Goal: Information Seeking & Learning: Learn about a topic

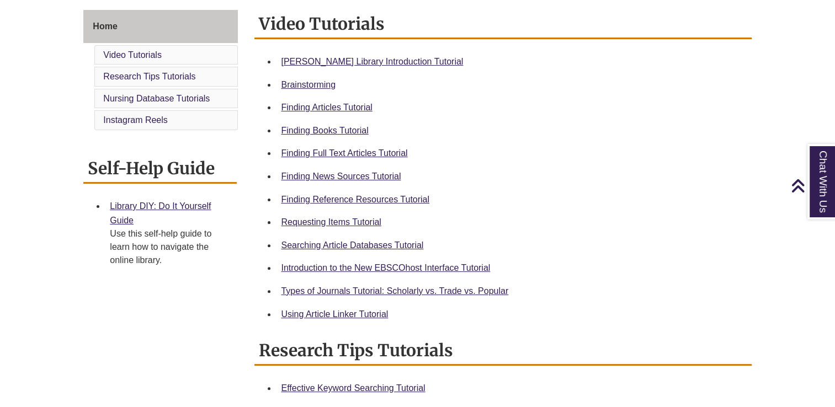
scroll to position [300, 0]
click at [338, 222] on link "Requesting Items Tutorial" at bounding box center [331, 221] width 100 height 9
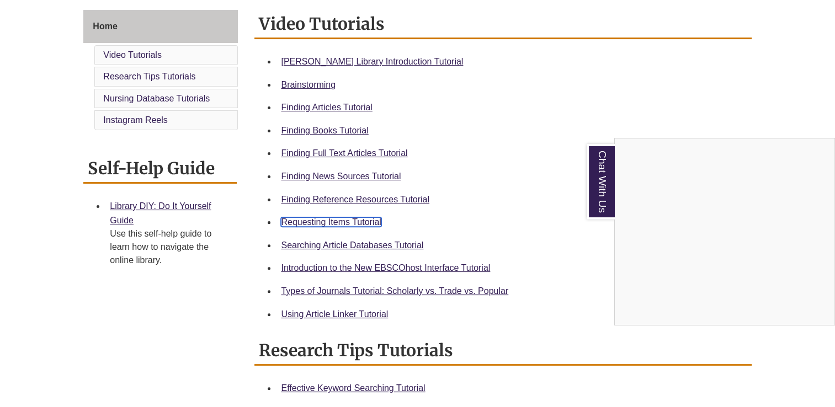
scroll to position [320, 0]
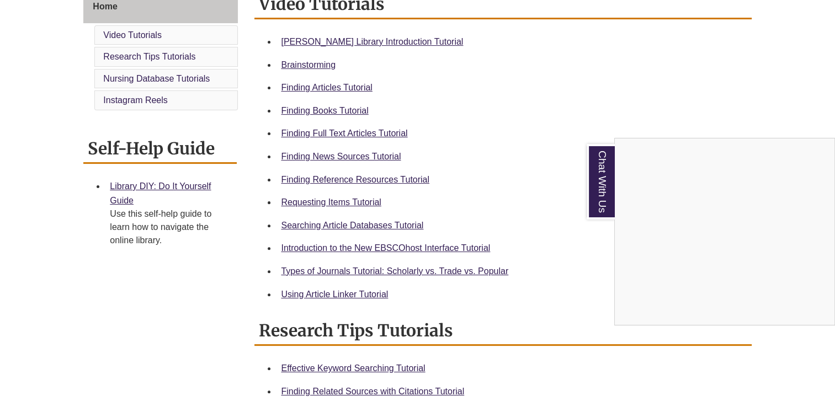
click at [461, 265] on div "Chat With Us" at bounding box center [417, 203] width 835 height 407
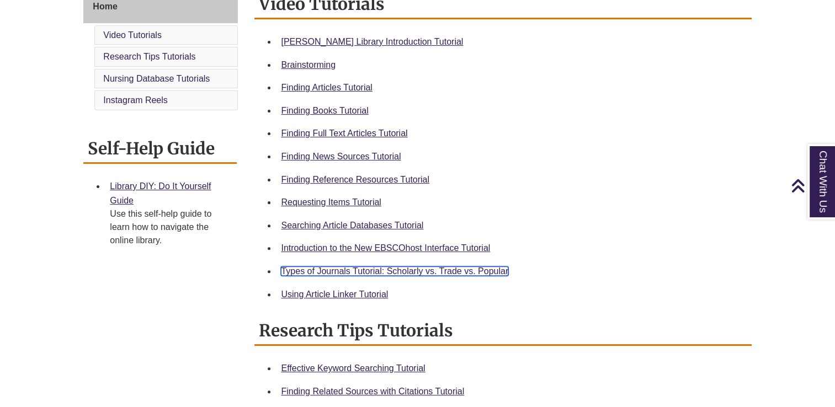
click at [458, 270] on link "Types of Journals Tutorial: Scholarly vs. Trade vs. Popular" at bounding box center [394, 271] width 227 height 9
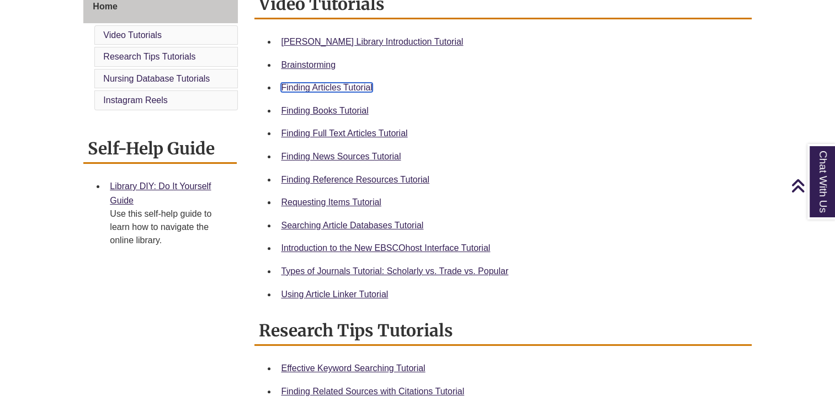
click at [342, 88] on link "Finding Articles Tutorial" at bounding box center [326, 87] width 91 height 9
click at [363, 230] on link "Searching Article Databases Tutorial" at bounding box center [352, 225] width 142 height 9
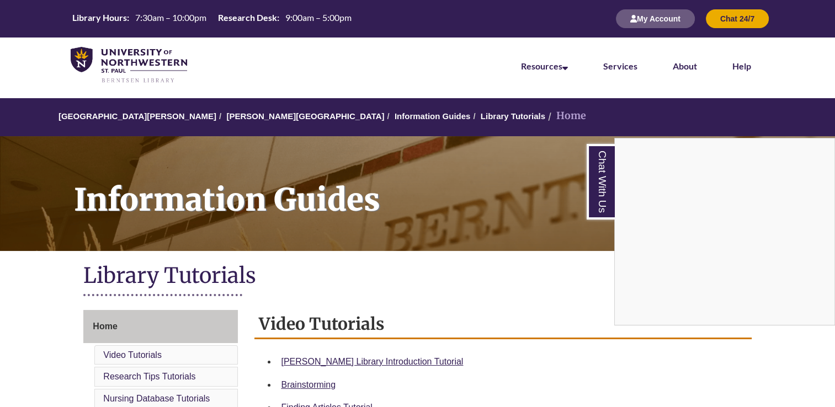
click at [460, 114] on div "Chat With Us" at bounding box center [417, 203] width 835 height 407
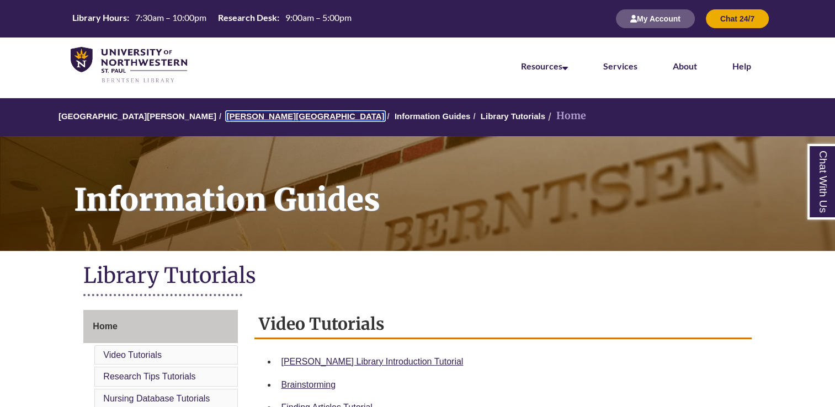
click at [259, 118] on link "[PERSON_NAME][GEOGRAPHIC_DATA]" at bounding box center [305, 116] width 158 height 9
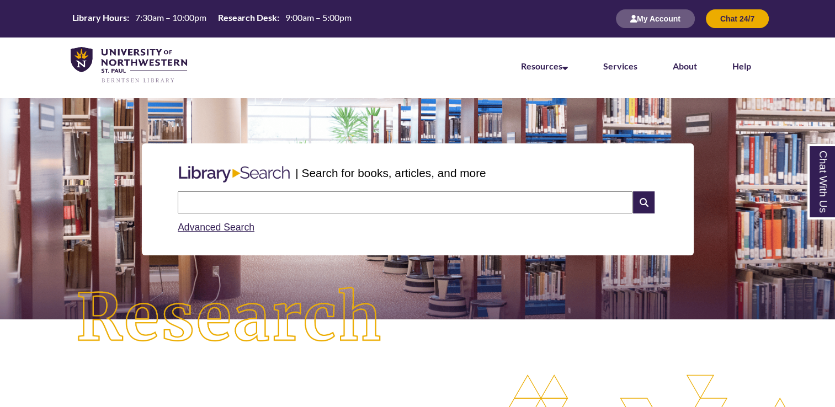
click at [335, 199] on input "text" at bounding box center [405, 203] width 455 height 22
type input "**********"
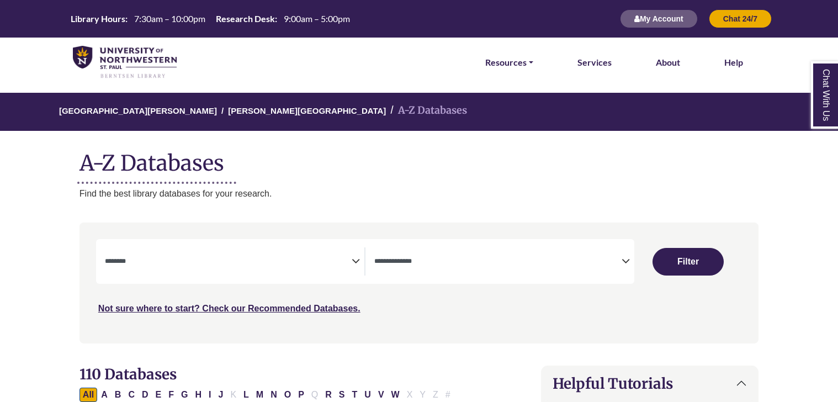
select select "Database Subject Filter"
select select "Database Types Filter"
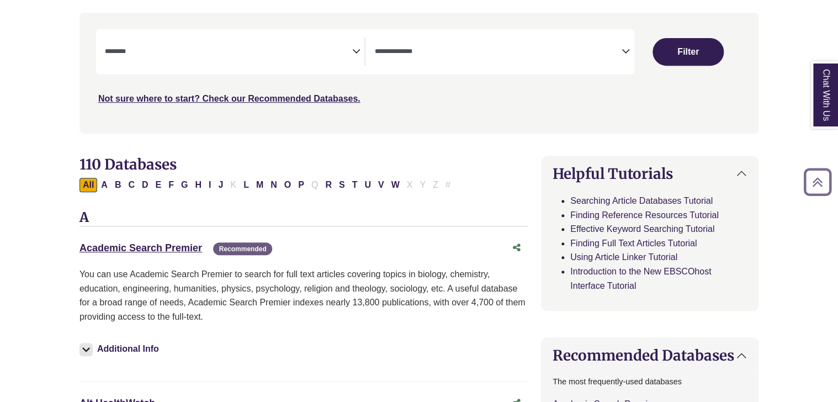
scroll to position [211, 0]
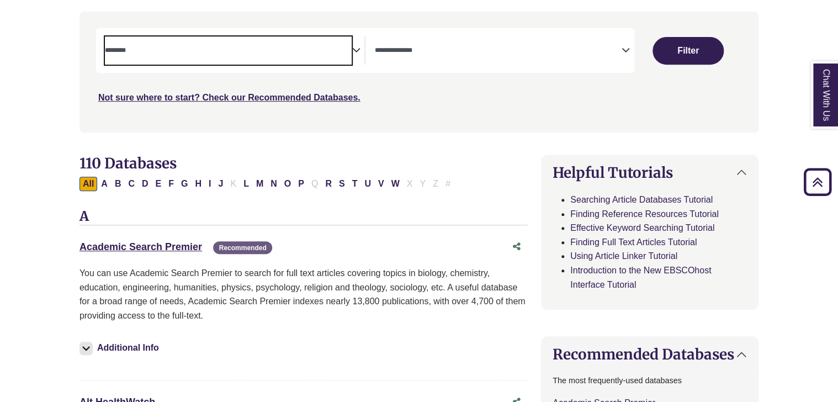
click at [348, 54] on textarea "Search" at bounding box center [228, 51] width 247 height 9
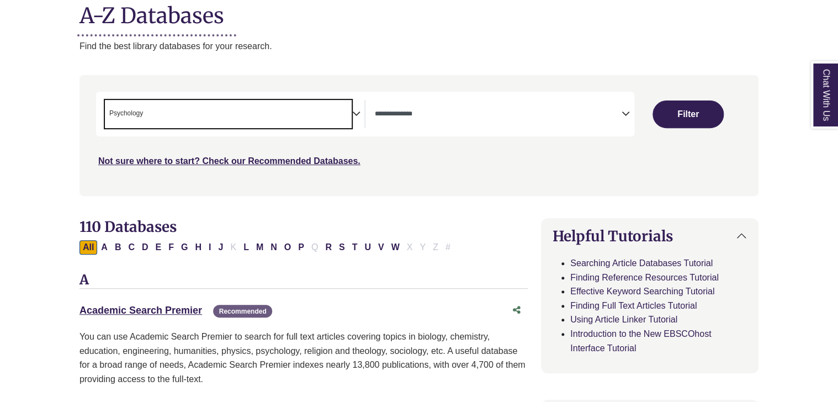
scroll to position [148, 0]
click at [338, 108] on span "× Psychology" at bounding box center [228, 113] width 247 height 28
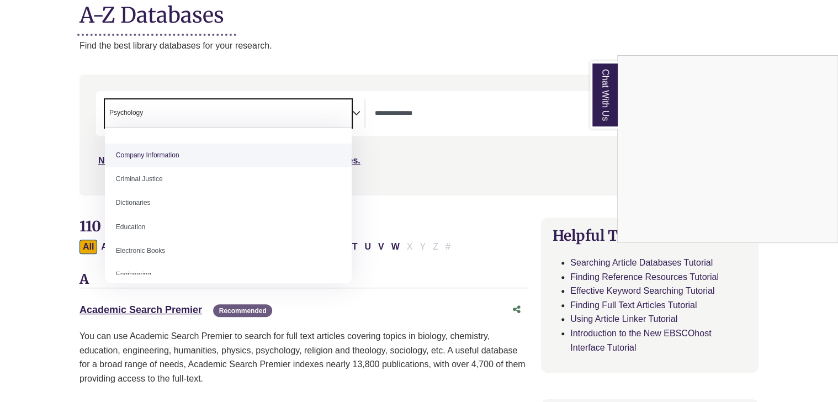
scroll to position [256, 0]
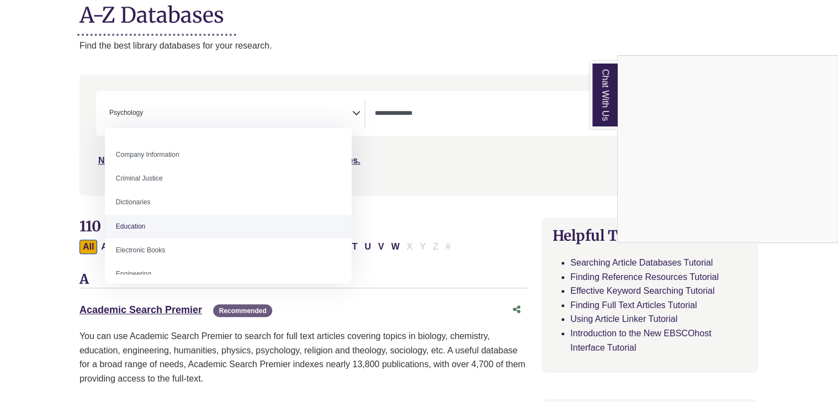
select select "*****"
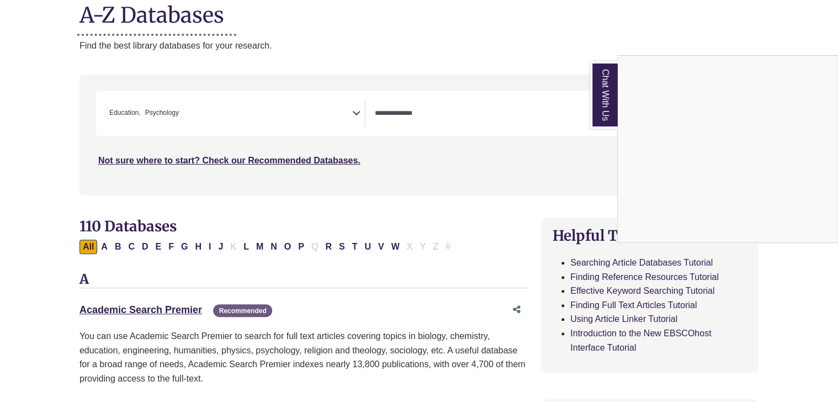
click at [229, 118] on div "Chat With Us" at bounding box center [419, 201] width 838 height 402
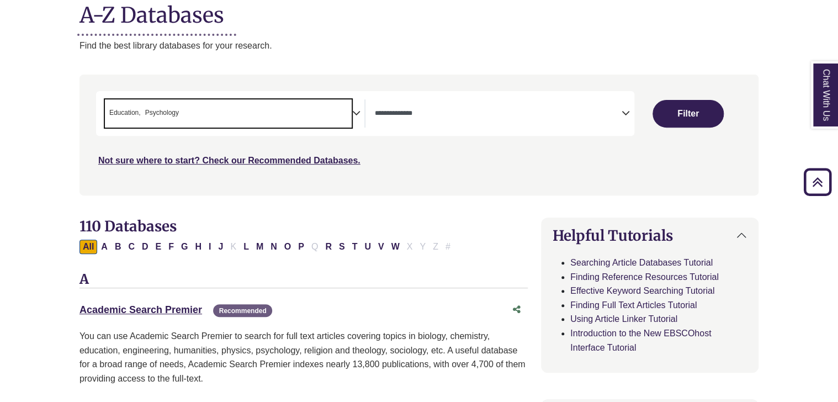
click at [340, 114] on span "× Education × Psychology" at bounding box center [228, 113] width 247 height 28
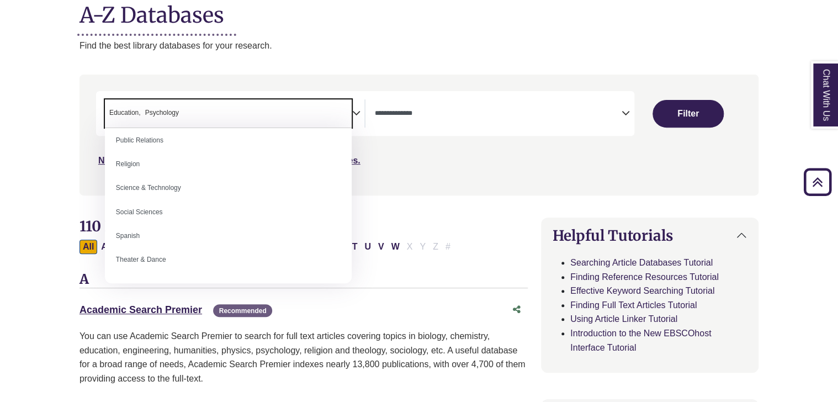
scroll to position [915, 0]
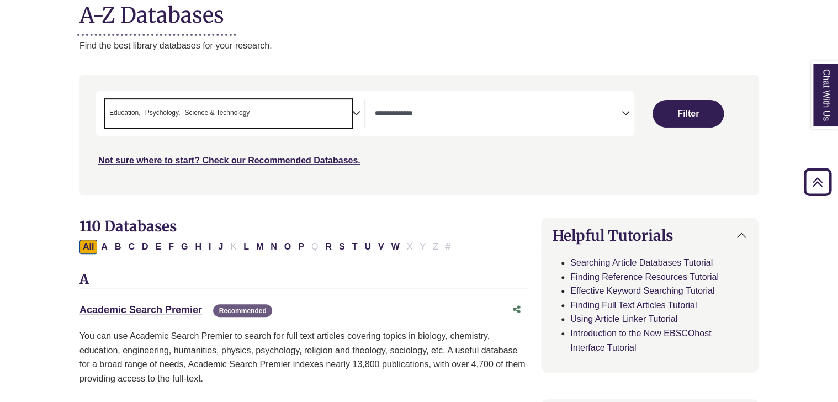
click at [316, 109] on span "× Education × Psychology × Science & Technology" at bounding box center [228, 113] width 247 height 28
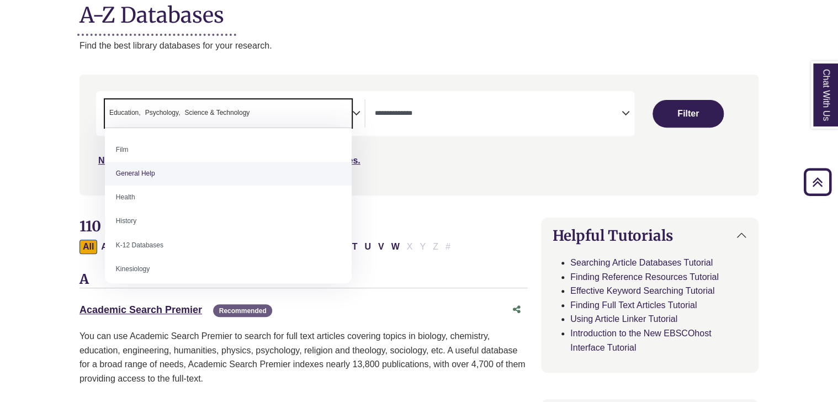
scroll to position [500, 0]
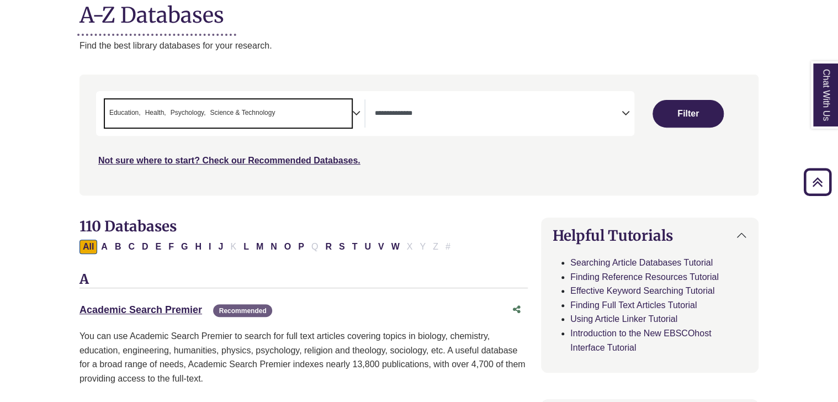
click at [316, 115] on span "× Education × Health × Psychology × Science & Technology" at bounding box center [228, 113] width 247 height 28
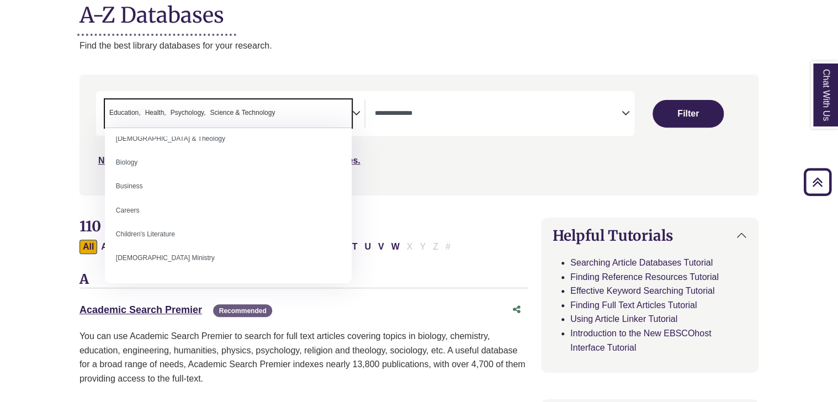
scroll to position [0, 0]
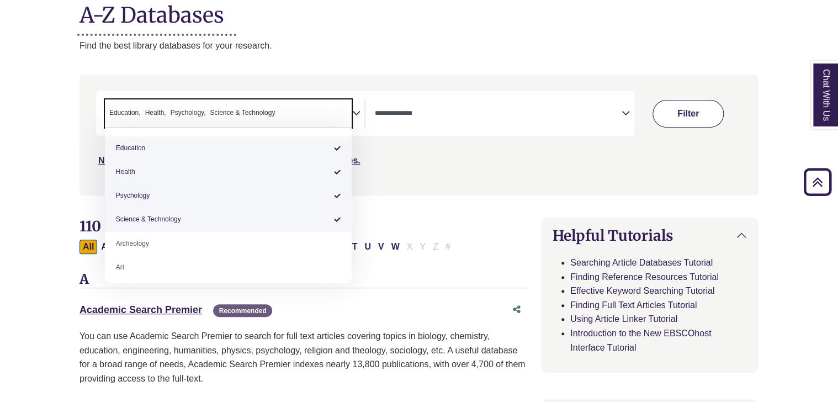
click at [702, 115] on button "Filter" at bounding box center [687, 114] width 71 height 28
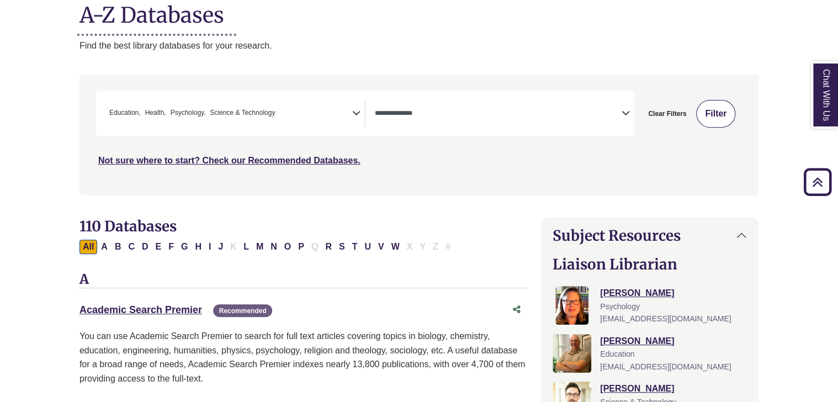
select select "Database Types Filter"
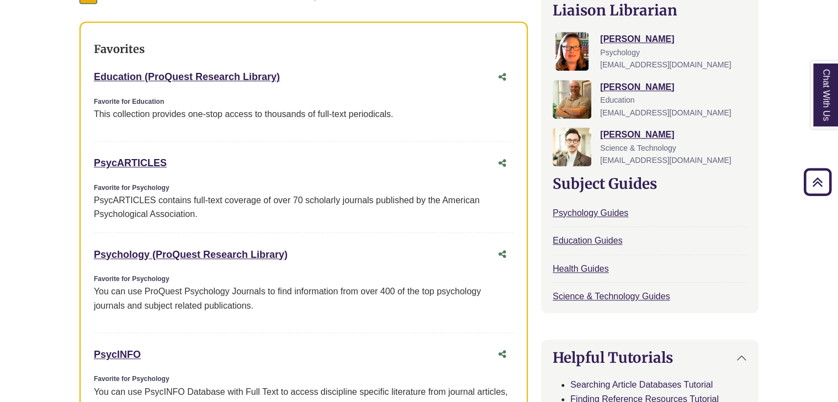
scroll to position [403, 0]
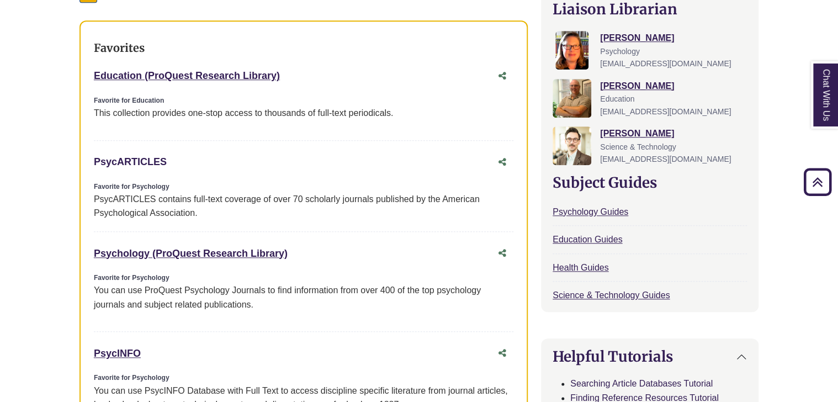
drag, startPoint x: 179, startPoint y: 161, endPoint x: 95, endPoint y: 161, distance: 83.9
click at [95, 161] on div "PsycARTICLES This link opens in a new window" at bounding box center [292, 162] width 397 height 16
copy link "PsycARTICLES"
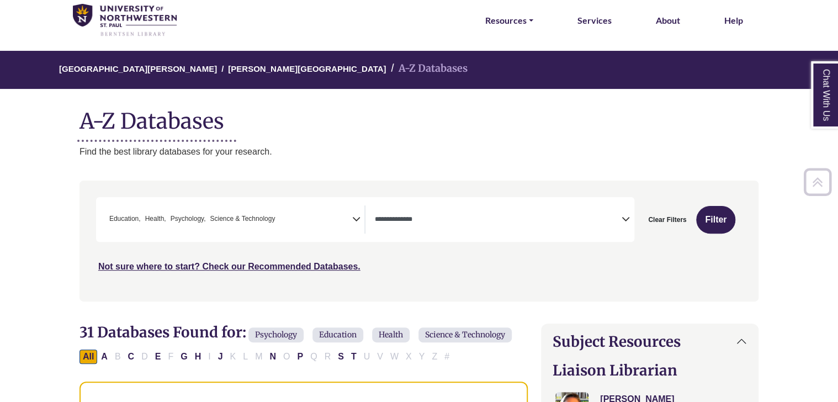
scroll to position [41, 0]
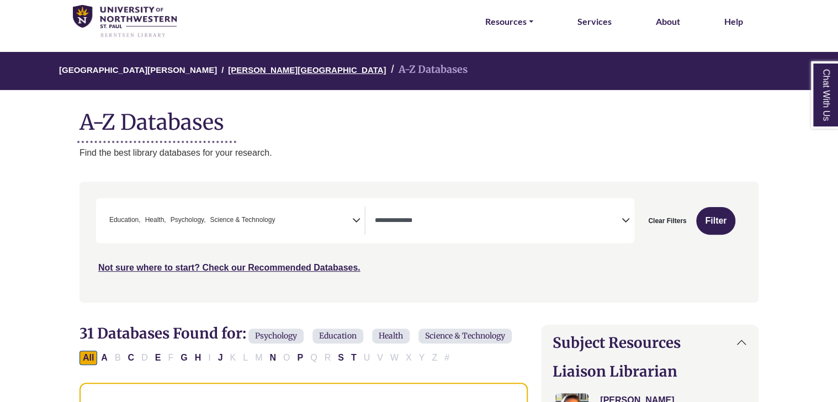
click at [245, 68] on link "[PERSON_NAME][GEOGRAPHIC_DATA]" at bounding box center [307, 68] width 158 height 11
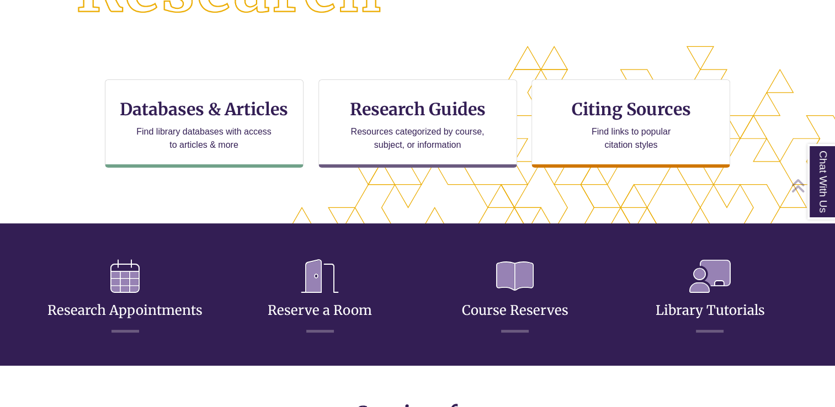
scroll to position [330, 0]
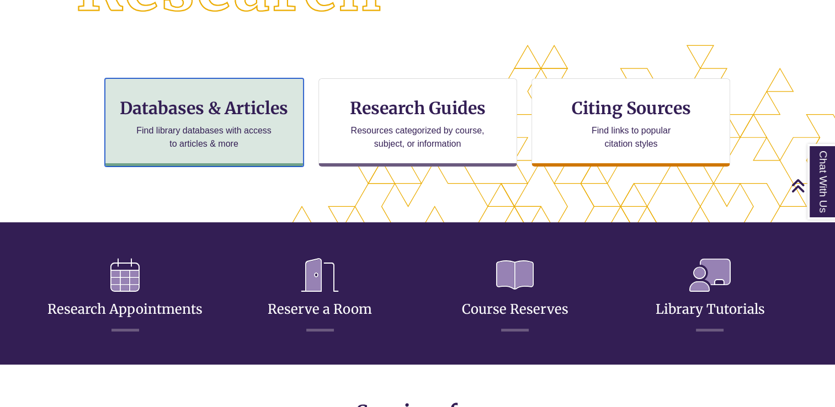
click at [248, 96] on div "Databases & Articles Find library databases with access to articles & more" at bounding box center [204, 122] width 199 height 88
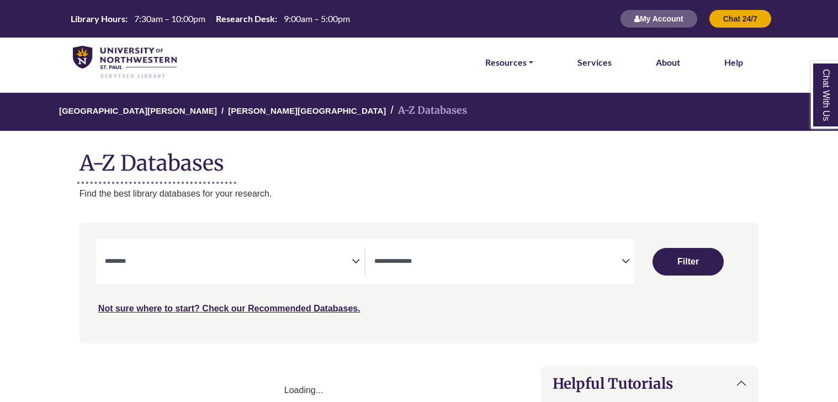
select select "Database Subject Filter"
select select "Database Types Filter"
select select "Database Subject Filter"
select select "Database Types Filter"
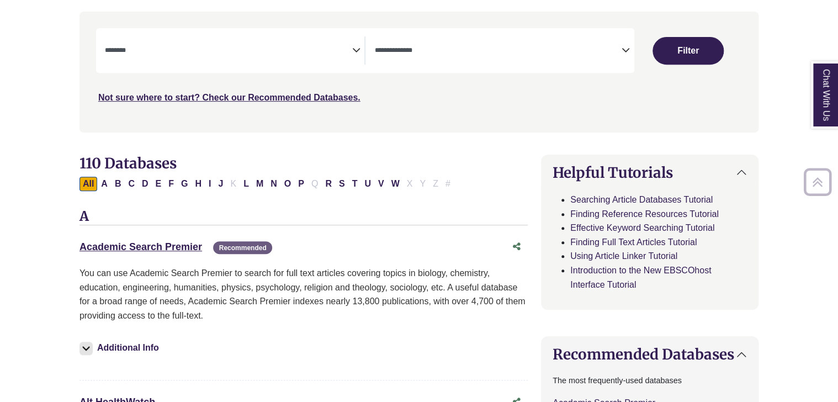
scroll to position [212, 0]
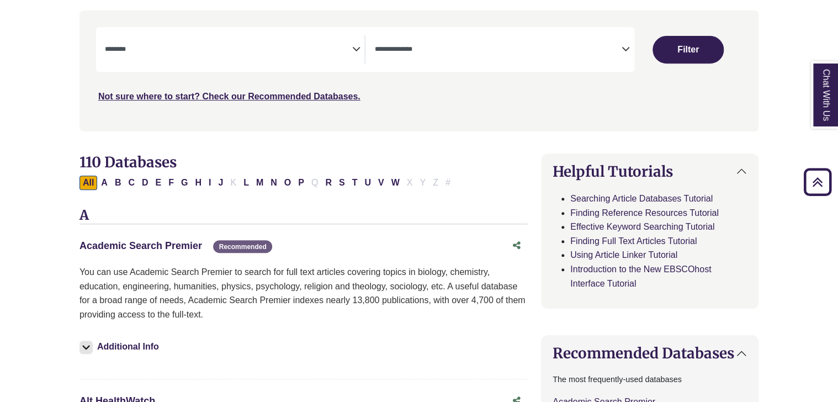
click at [173, 247] on link "Academic Search Premier This link opens in a new window" at bounding box center [140, 245] width 123 height 11
